Goal: Navigation & Orientation: Find specific page/section

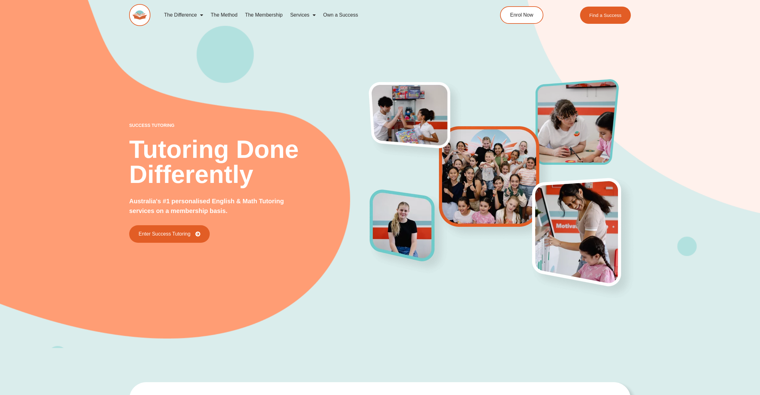
click at [300, 16] on link "Services" at bounding box center [302, 15] width 33 height 14
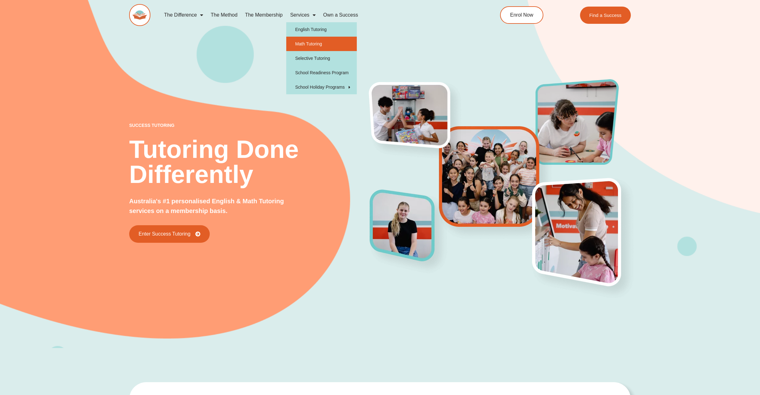
click at [308, 45] on link "Math Tutoring" at bounding box center [321, 44] width 71 height 14
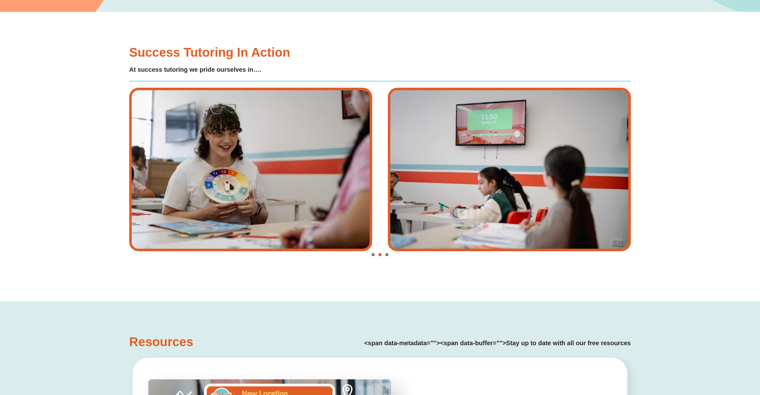
scroll to position [1442, 0]
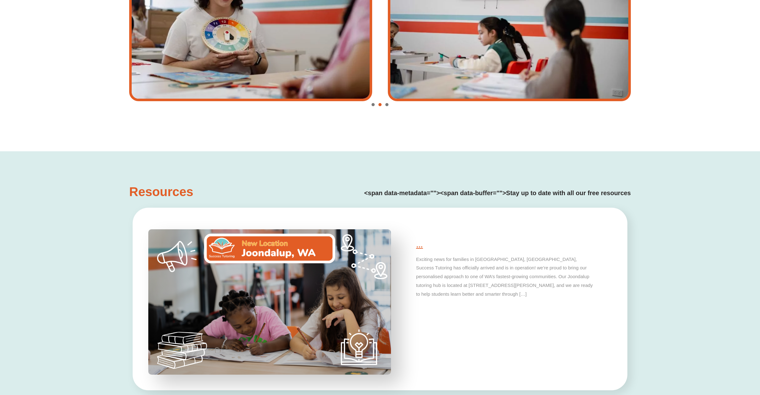
type input "*"
